Goal: Information Seeking & Learning: Check status

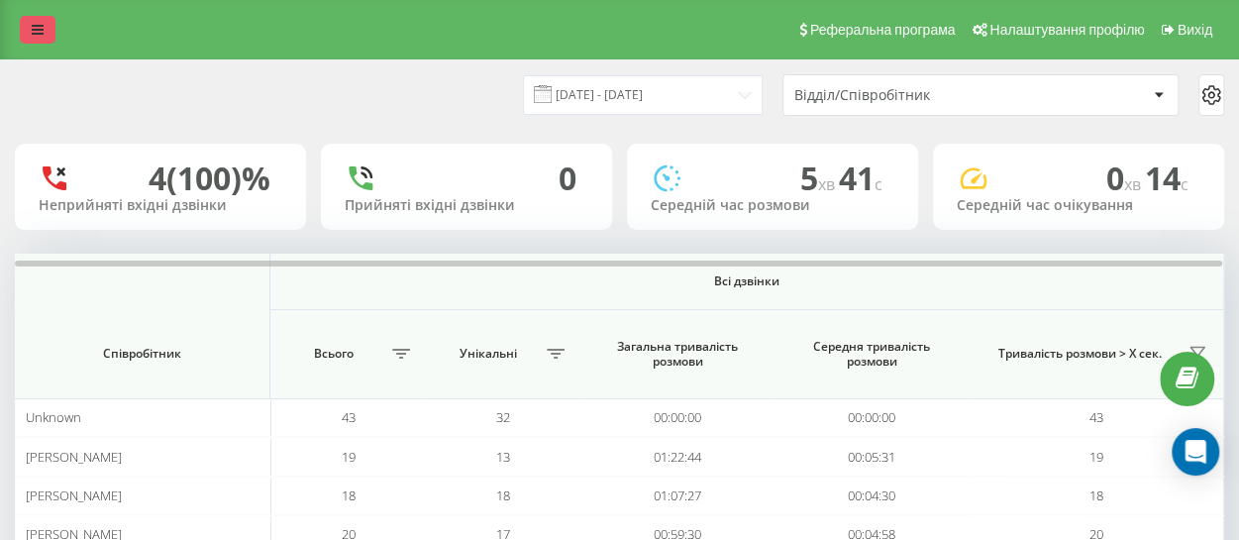
click at [35, 31] on icon at bounding box center [38, 30] width 12 height 14
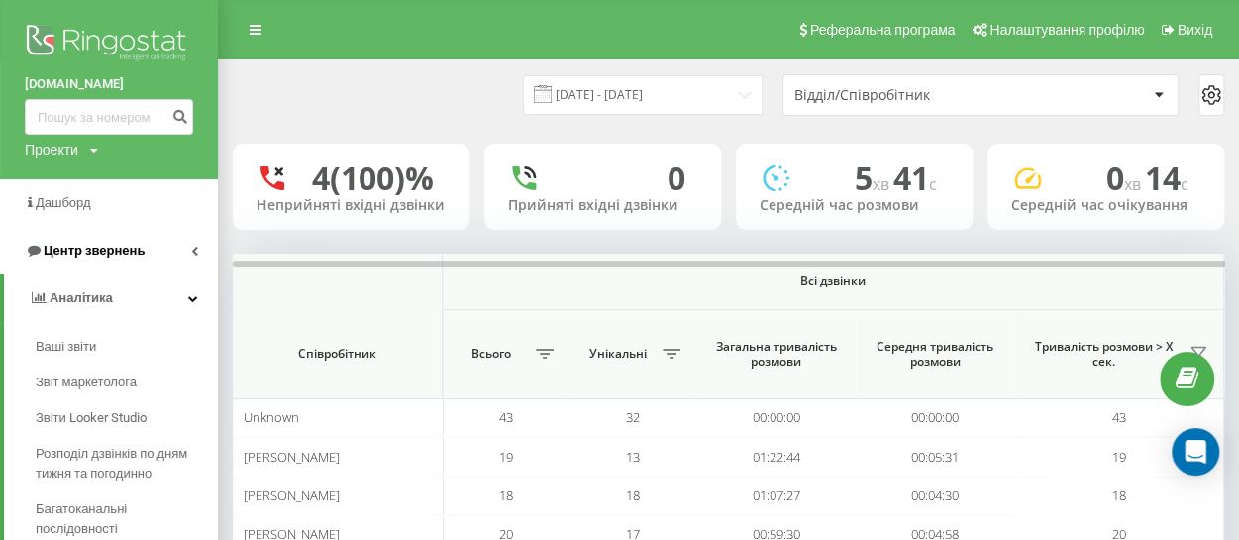
click at [82, 258] on span "Центр звернень" at bounding box center [94, 250] width 101 height 15
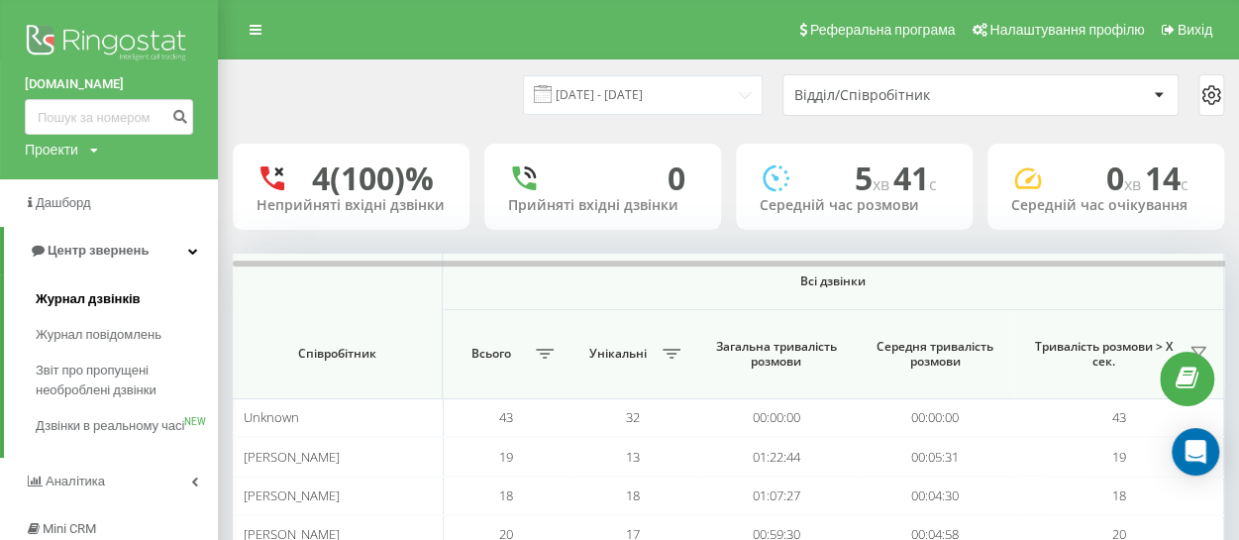
click at [95, 310] on link "Журнал дзвінків" at bounding box center [127, 299] width 182 height 36
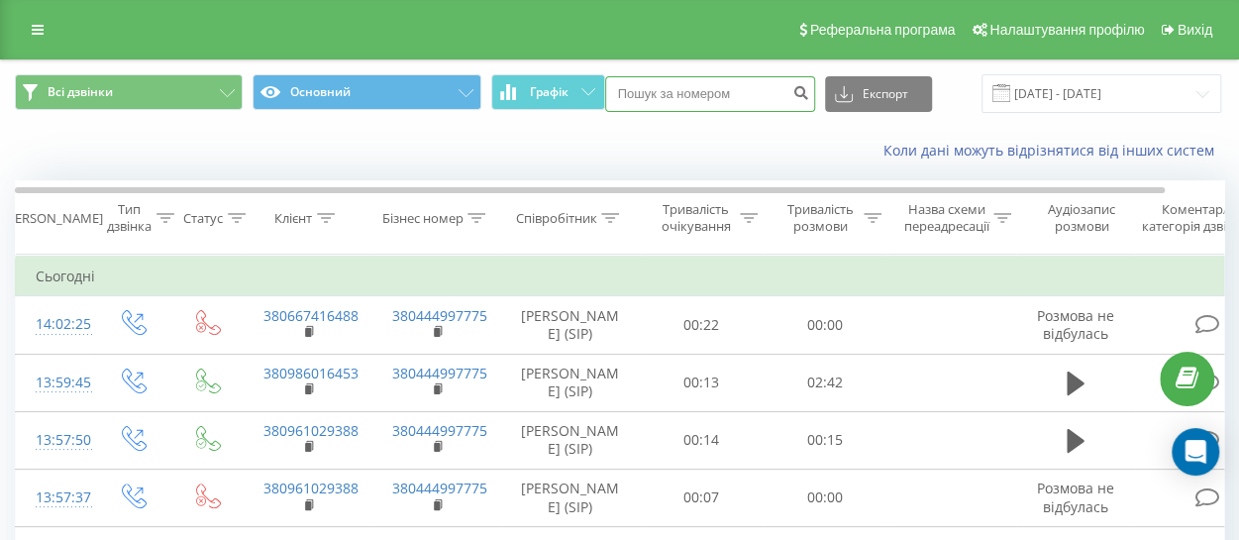
click at [698, 88] on input at bounding box center [710, 94] width 210 height 36
paste input "380931068716"
type input "380931068716"
click at [796, 100] on button "submit" at bounding box center [801, 94] width 27 height 36
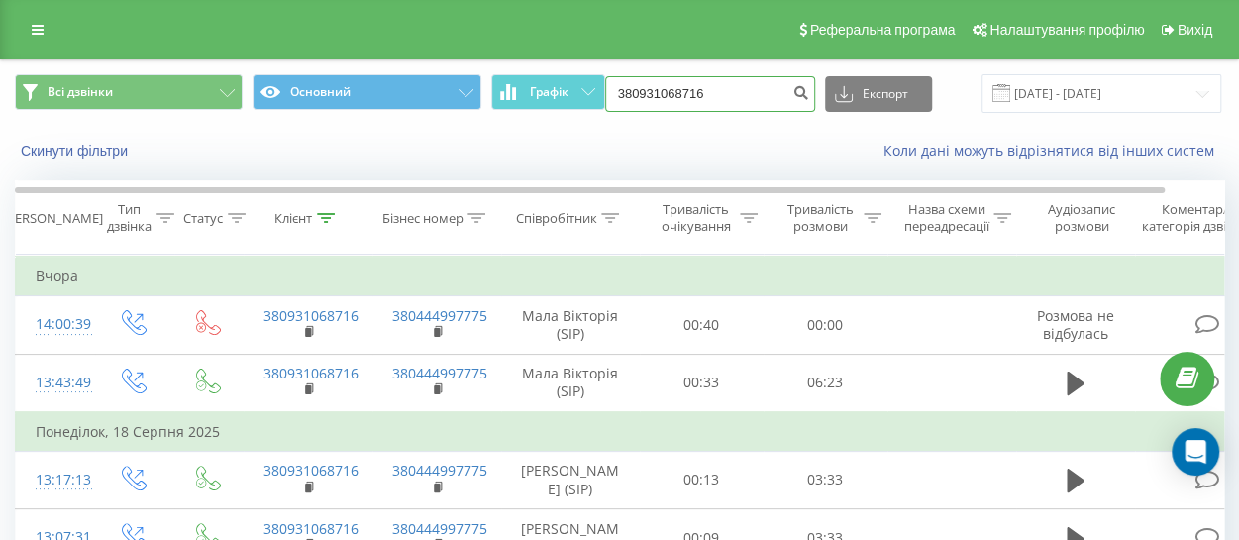
drag, startPoint x: 674, startPoint y: 78, endPoint x: 493, endPoint y: 66, distance: 180.7
click at [493, 67] on div "Всі дзвінки Основний Графік 380931068716 Експорт .csv .xls .xlsx 21.05.2025 - 2…" at bounding box center [619, 93] width 1237 height 66
paste input "95059972"
type input "380995059972"
click at [796, 94] on icon "submit" at bounding box center [801, 90] width 17 height 12
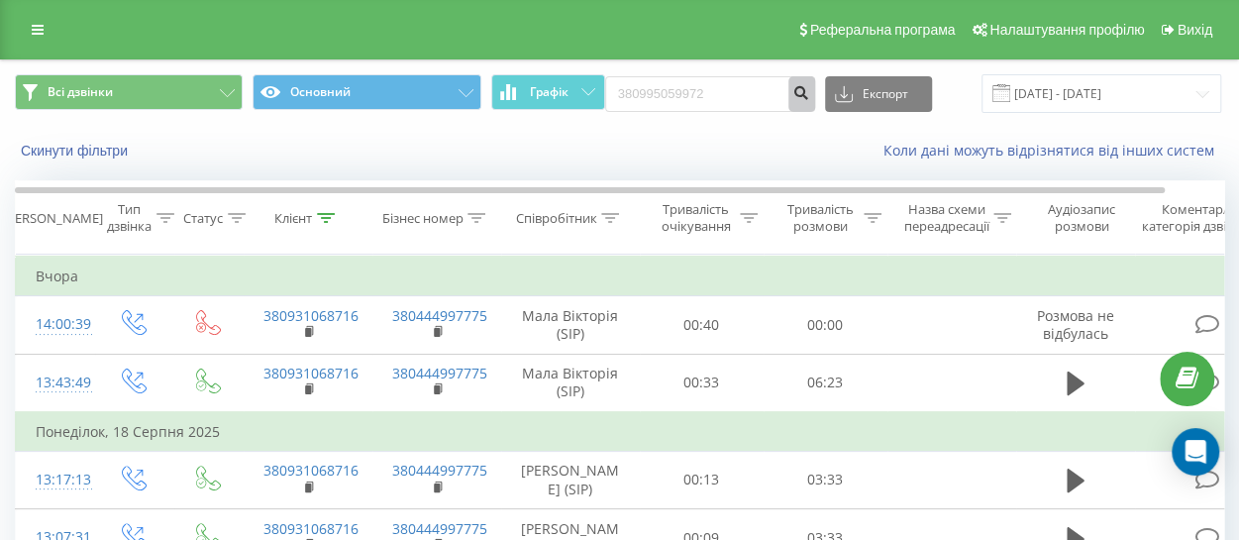
click at [794, 93] on icon "submit" at bounding box center [801, 90] width 17 height 12
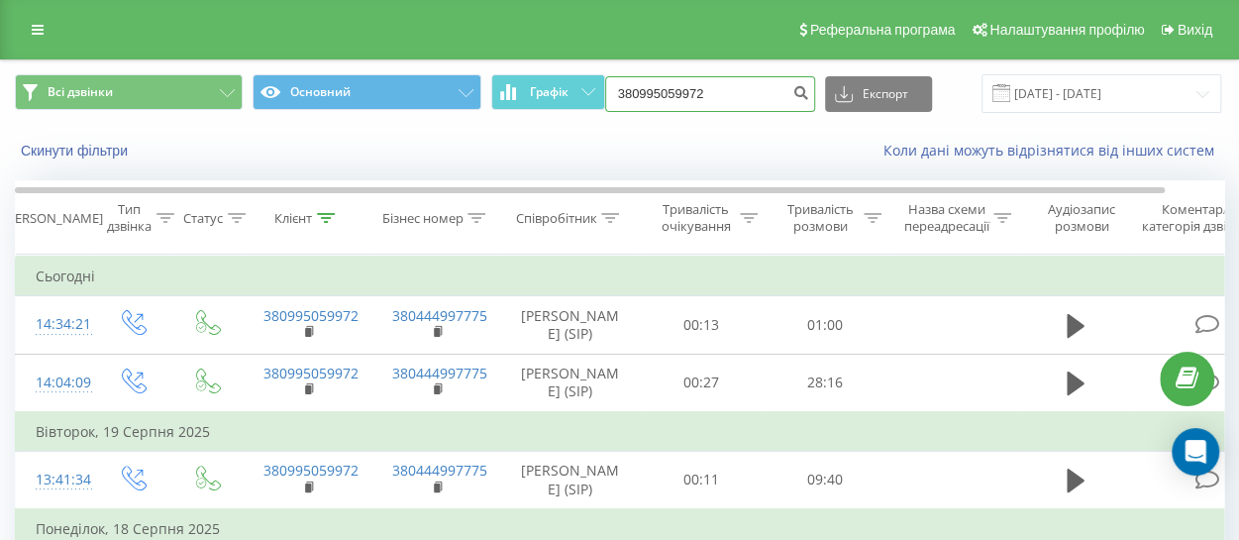
click at [725, 90] on input "380995059972" at bounding box center [710, 94] width 210 height 36
drag, startPoint x: 725, startPoint y: 92, endPoint x: 460, endPoint y: 82, distance: 265.7
click at [460, 82] on div "Всі дзвінки Основний Графік 380995059972 Експорт .csv .xls .xlsx [DATE] - [DATE]" at bounding box center [619, 93] width 1209 height 39
click at [796, 96] on icon "submit" at bounding box center [801, 90] width 17 height 12
drag, startPoint x: 34, startPoint y: 29, endPoint x: 44, endPoint y: 47, distance: 20.4
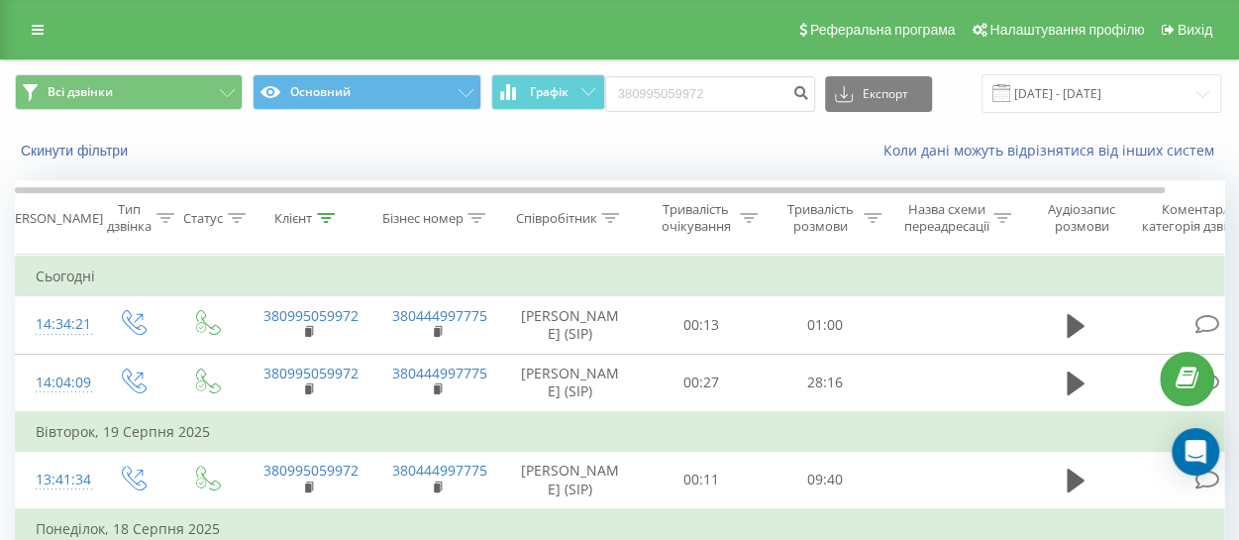
click at [34, 29] on icon at bounding box center [38, 30] width 12 height 14
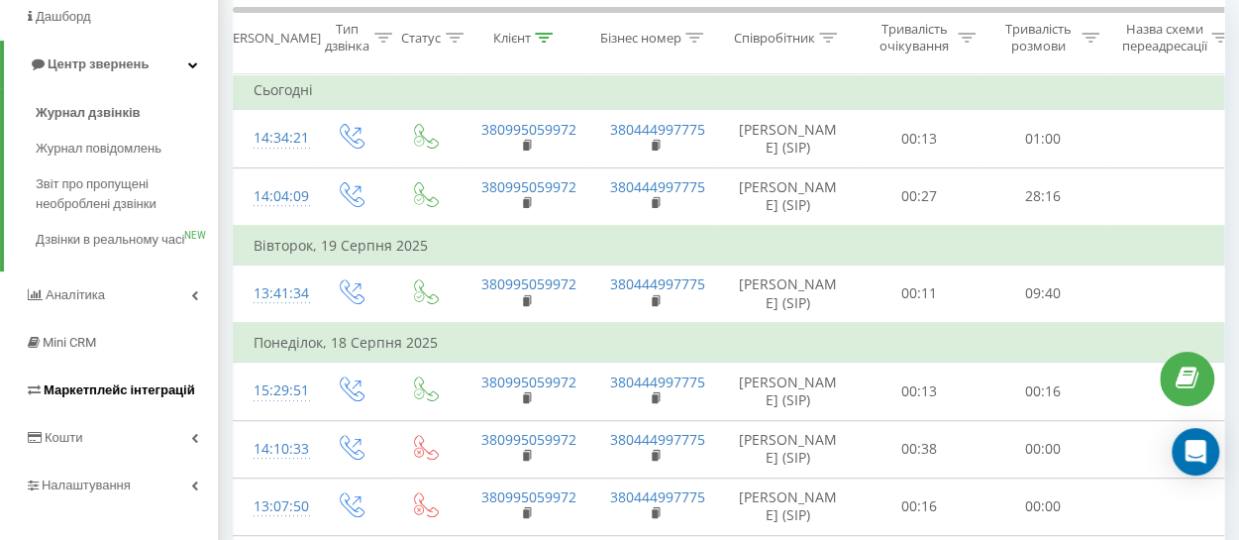
scroll to position [198, 0]
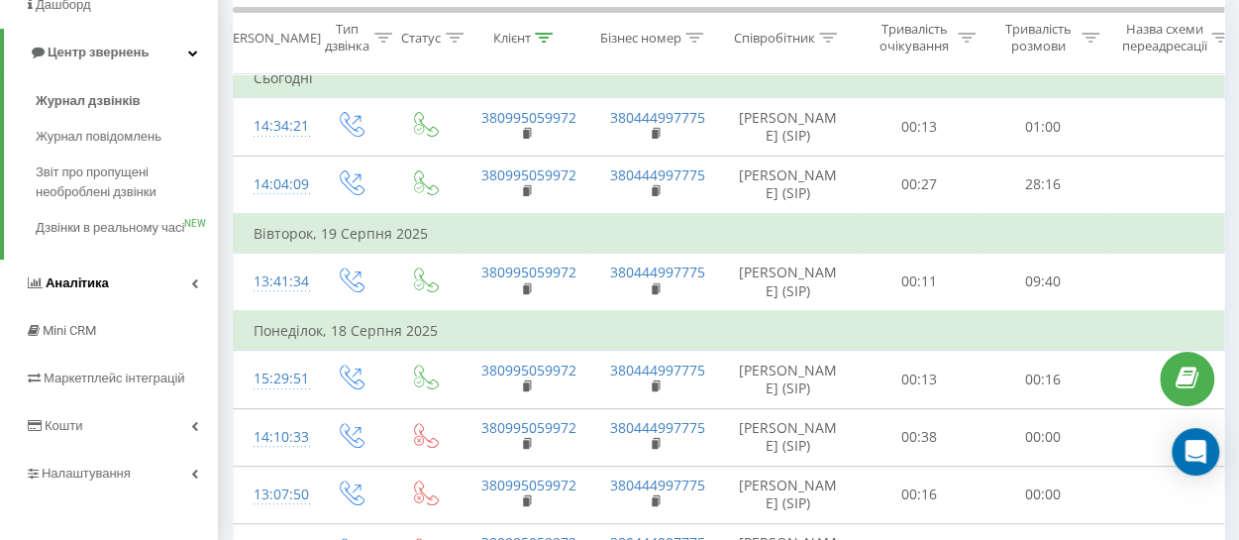
click at [81, 290] on span "Аналiтика" at bounding box center [77, 282] width 63 height 15
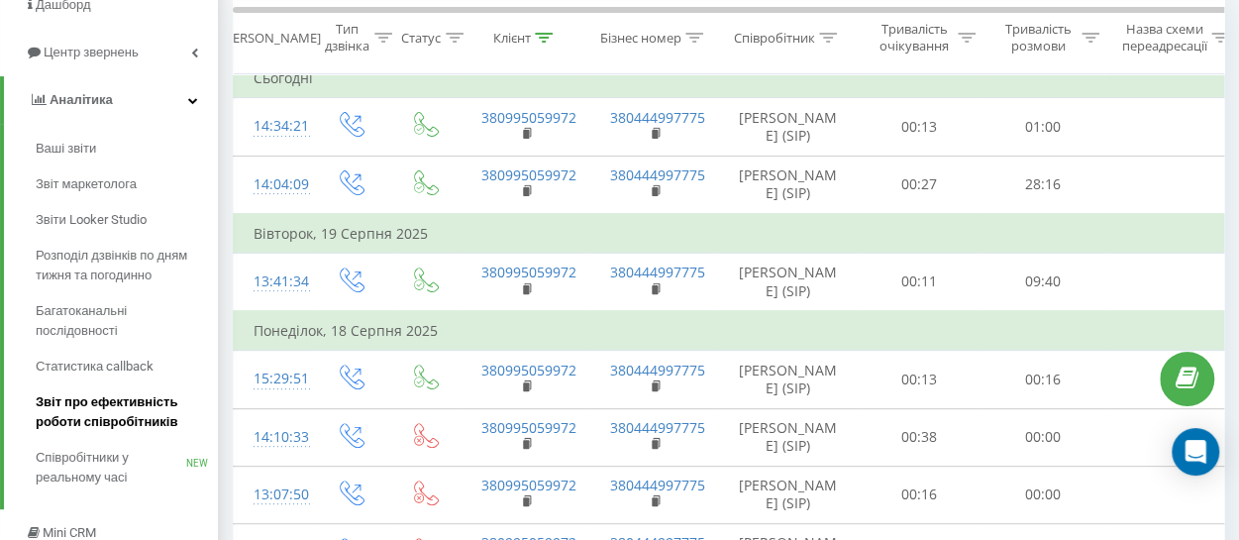
click at [117, 405] on span "Звіт про ефективність роботи співробітників" at bounding box center [122, 412] width 172 height 40
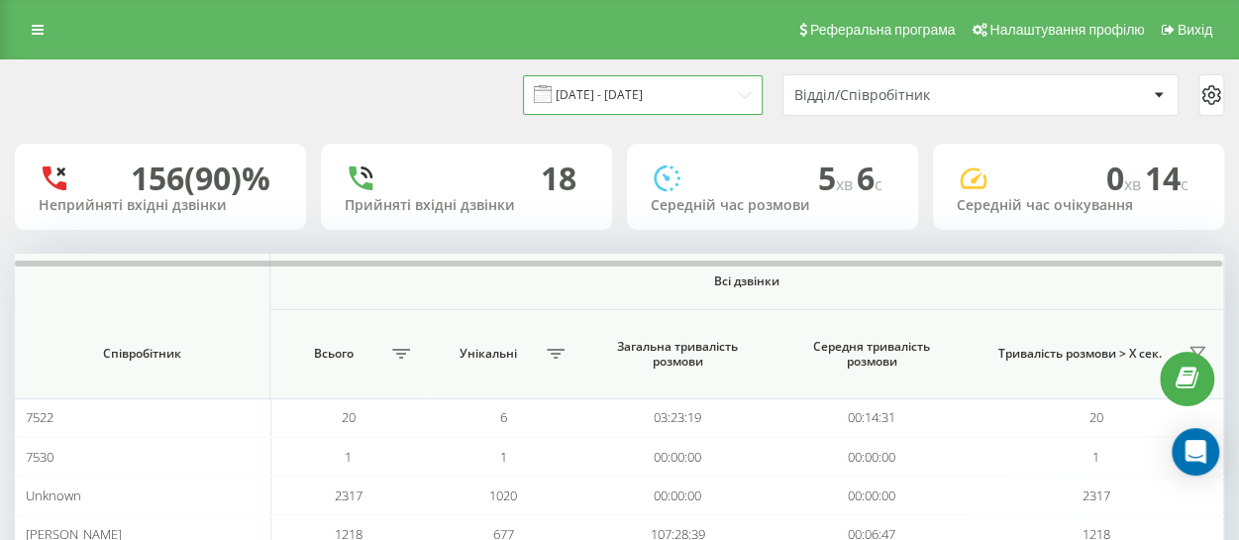
click at [654, 96] on input "[DATE] - [DATE]" at bounding box center [643, 94] width 240 height 39
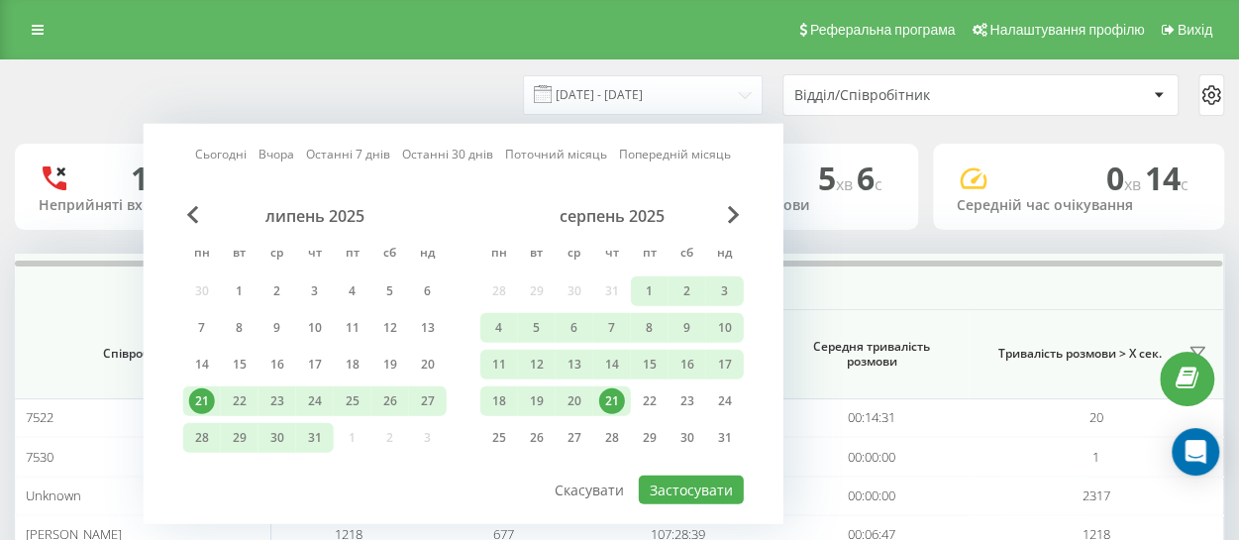
click at [222, 150] on link "Сьогодні" at bounding box center [221, 154] width 52 height 19
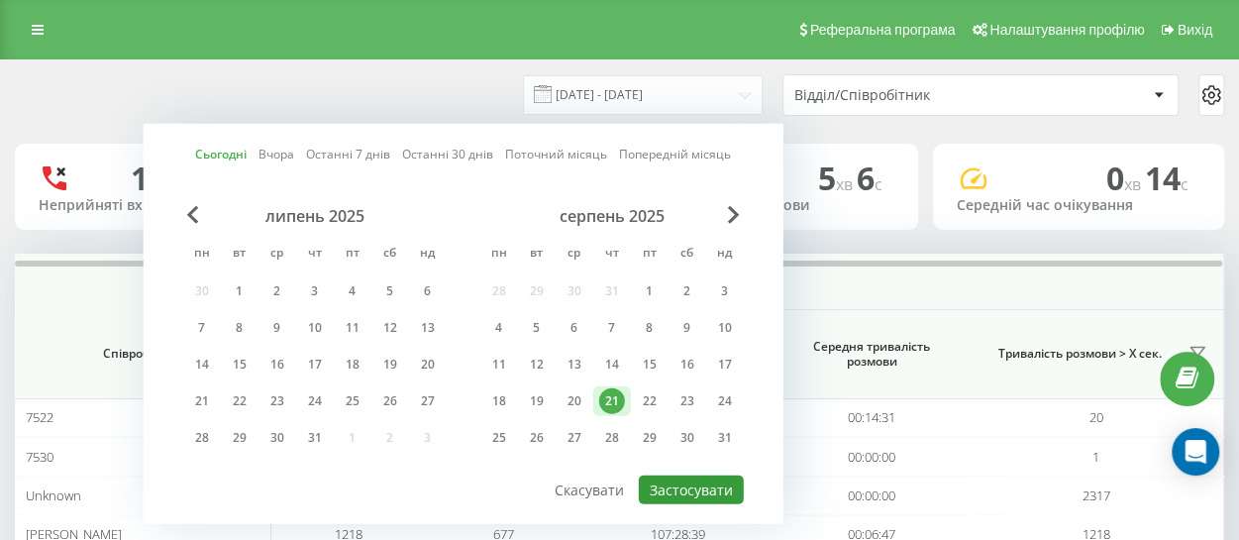
click at [689, 488] on button "Застосувати" at bounding box center [691, 489] width 105 height 29
type input "[DATE] - [DATE]"
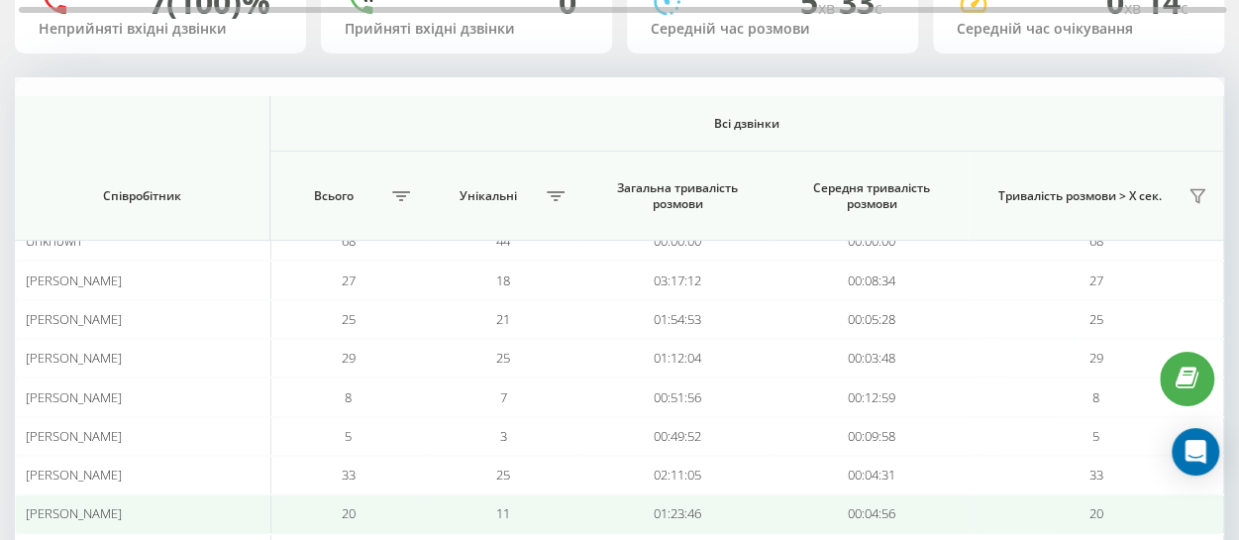
scroll to position [338, 0]
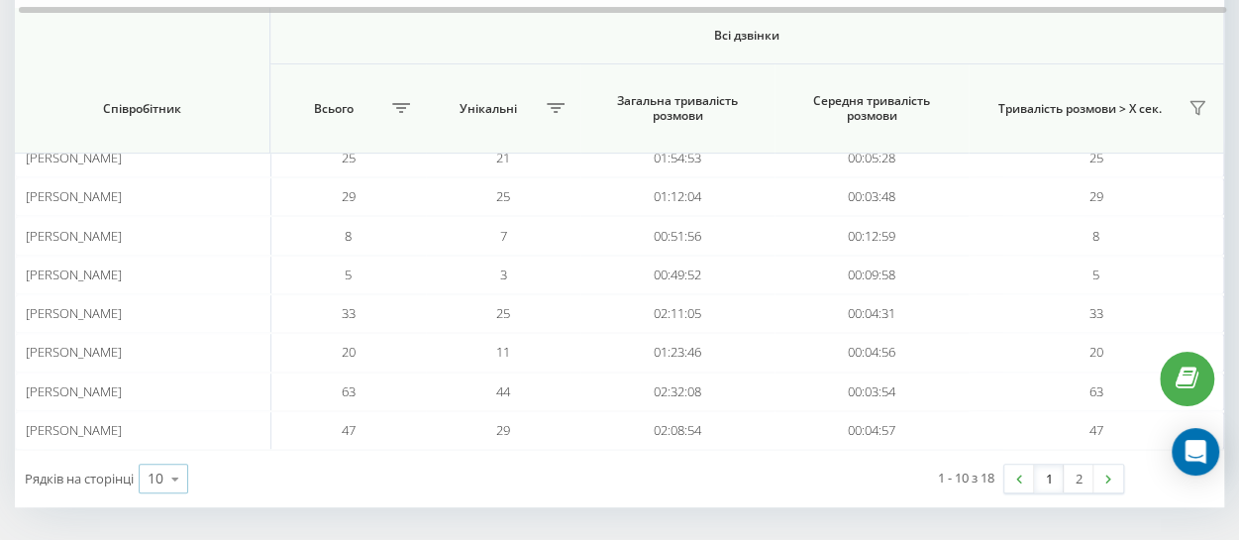
click at [166, 479] on icon at bounding box center [175, 479] width 30 height 39
click at [158, 395] on span "25" at bounding box center [156, 392] width 16 height 19
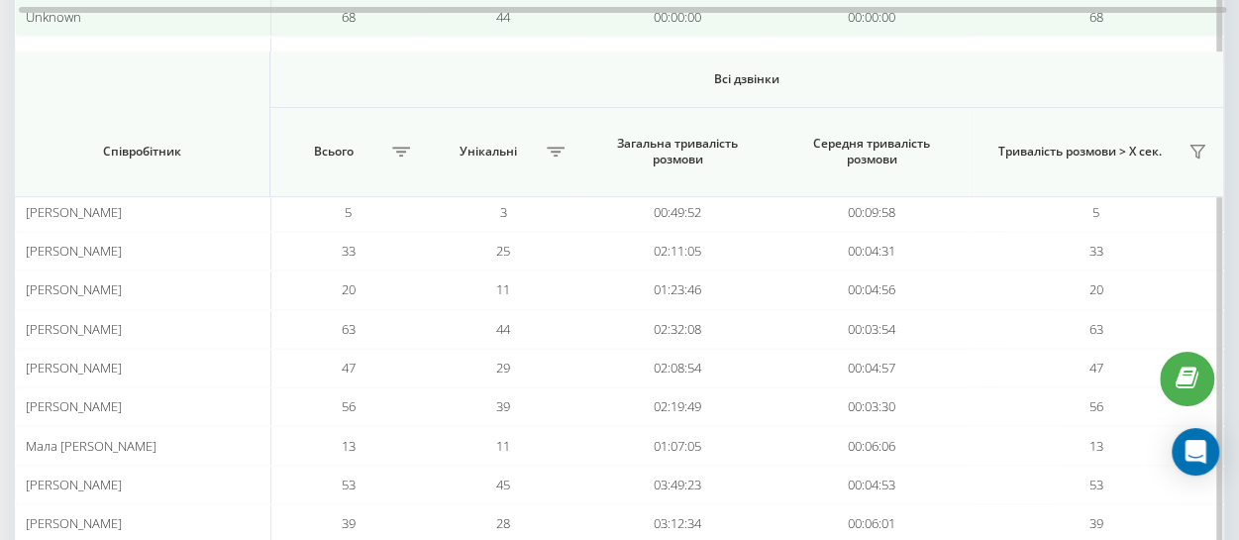
scroll to position [396, 0]
